Goal: Task Accomplishment & Management: Manage account settings

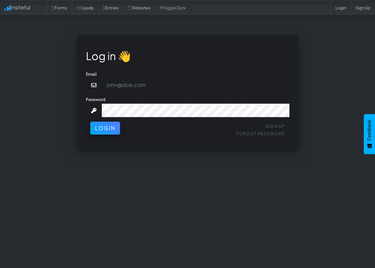
type input "[PERSON_NAME][EMAIL_ADDRESS][DOMAIN_NAME]"
click at [185, 85] on input "[PERSON_NAME][EMAIL_ADDRESS][DOMAIN_NAME]" at bounding box center [195, 85] width 187 height 14
click at [168, 87] on input "[PERSON_NAME][EMAIL_ADDRESS][DOMAIN_NAME]" at bounding box center [195, 85] width 187 height 14
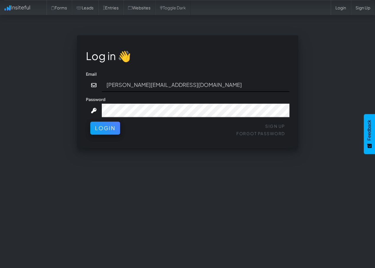
click at [168, 87] on input "connor@gritmediagroup.com" at bounding box center [195, 85] width 187 height 14
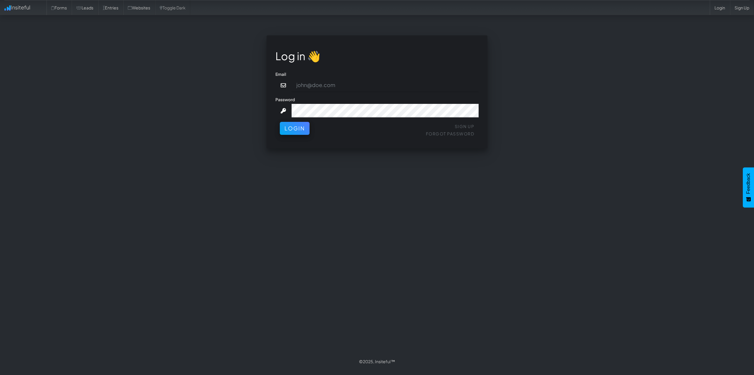
type input "[PERSON_NAME][EMAIL_ADDRESS][DOMAIN_NAME]"
click at [299, 121] on fieldset "Log in 👋 Email connor@gritmediagroup.com Password Sign Up Forgot Password Login" at bounding box center [377, 91] width 203 height 95
click at [297, 129] on button "Login" at bounding box center [295, 126] width 30 height 13
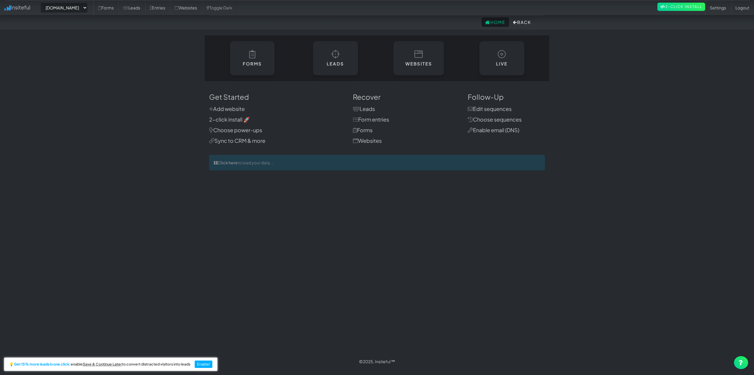
select select "2421"
click at [118, 10] on link "Forms" at bounding box center [105, 7] width 25 height 15
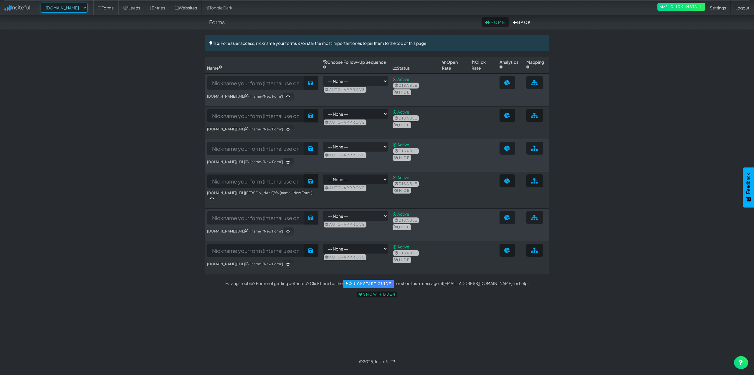
click at [83, 6] on select "-- None -- stealthwindowtint.com ceramicprosouthwestoh.com www.autocorrectdetai…" at bounding box center [64, 8] width 47 height 10
select select "2457"
click at [42, 3] on select "-- None -- stealthwindowtint.com ceramicprosouthwestoh.com www.autocorrectdetai…" at bounding box center [64, 8] width 47 height 10
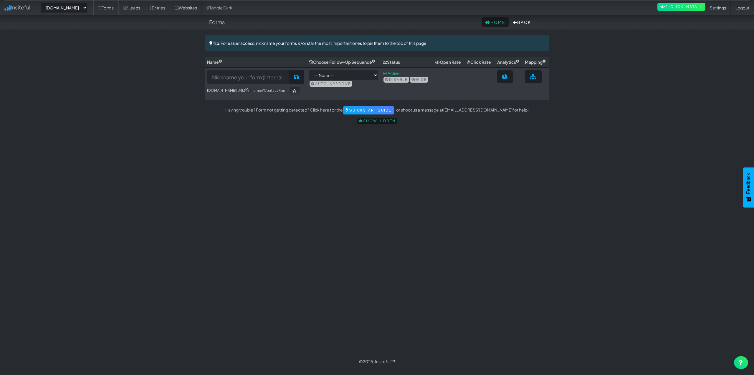
select select "2457"
drag, startPoint x: 117, startPoint y: 114, endPoint x: 114, endPoint y: 103, distance: 10.7
click at [115, 109] on body "Forms Home Back Toggle navigation Insiteful -- None -- stealthwindowtint.com ce…" at bounding box center [377, 184] width 754 height 368
click at [145, 11] on link "Leads" at bounding box center [131, 7] width 27 height 15
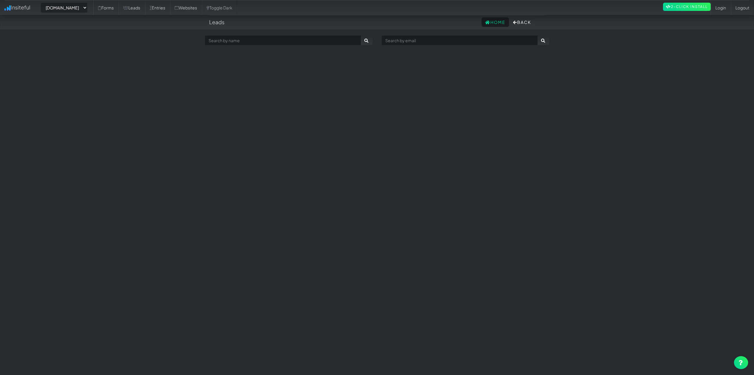
select select "2457"
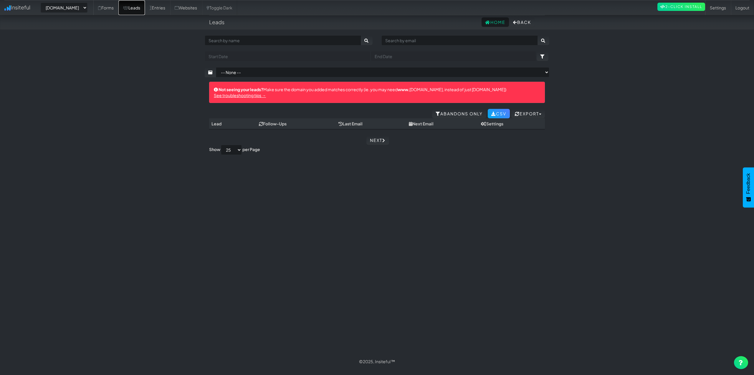
click at [145, 5] on link "Leads" at bounding box center [131, 7] width 27 height 15
select select "2457"
click at [170, 15] on link "Entries" at bounding box center [157, 7] width 25 height 15
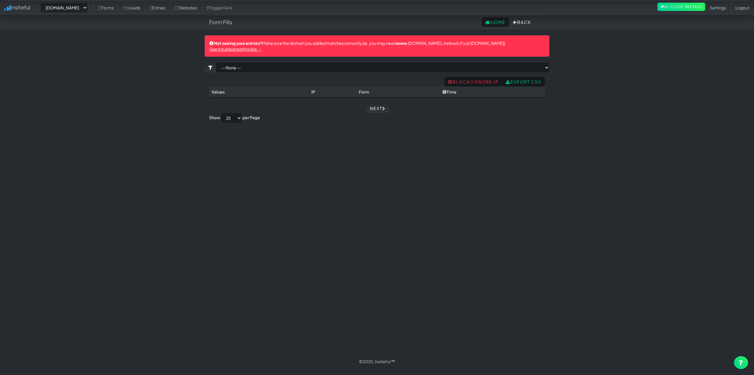
select select "2457"
click at [145, 8] on link "Leads" at bounding box center [131, 7] width 27 height 15
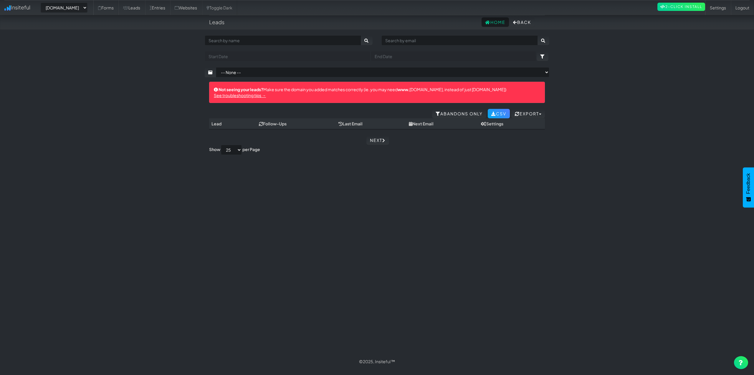
select select "2457"
